Goal: Navigation & Orientation: Find specific page/section

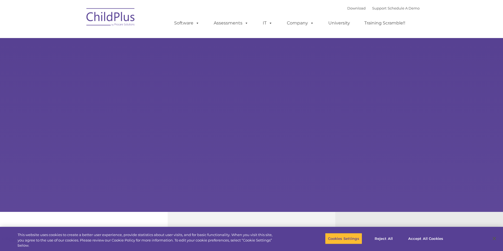
type input ""
select select "MEDIUM"
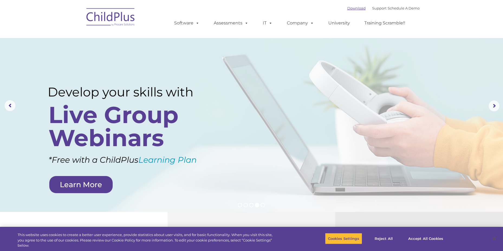
click at [354, 10] on link "Download" at bounding box center [357, 8] width 18 height 4
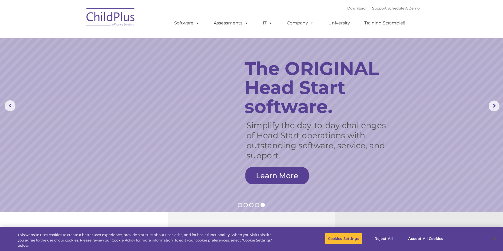
drag, startPoint x: -1, startPoint y: 108, endPoint x: 451, endPoint y: 135, distance: 452.2
click at [451, 135] on rs-slide "Simplify the day-to-day challenges of Head Start operations with outstanding so…" at bounding box center [251, 105] width 503 height 211
